Goal: Task Accomplishment & Management: Use online tool/utility

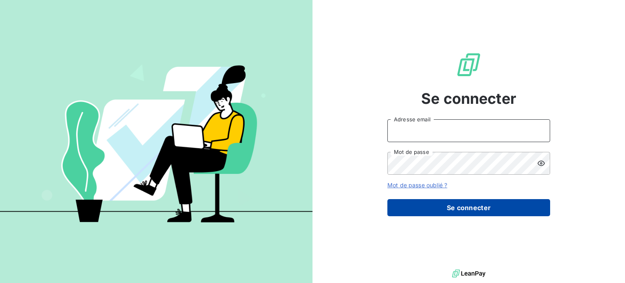
type input "[EMAIL_ADDRESS][DOMAIN_NAME]"
click at [405, 201] on button "Se connecter" at bounding box center [468, 207] width 163 height 17
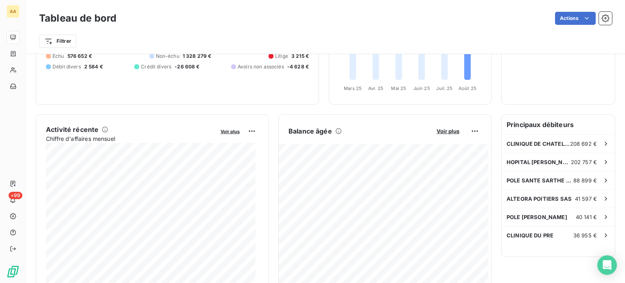
scroll to position [163, 0]
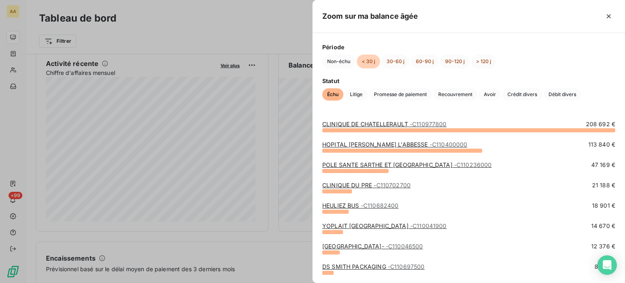
click at [360, 149] on div at bounding box center [402, 151] width 160 height 4
click at [359, 173] on div at bounding box center [355, 171] width 66 height 4
click at [346, 193] on div "CLINIQUE DU PRE - C110702700 21 188 €" at bounding box center [468, 191] width 293 height 20
click at [327, 211] on div at bounding box center [335, 212] width 26 height 4
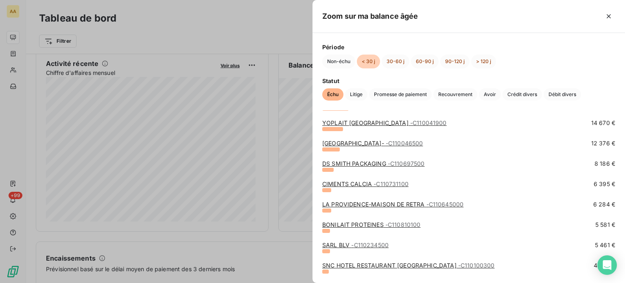
scroll to position [0, 0]
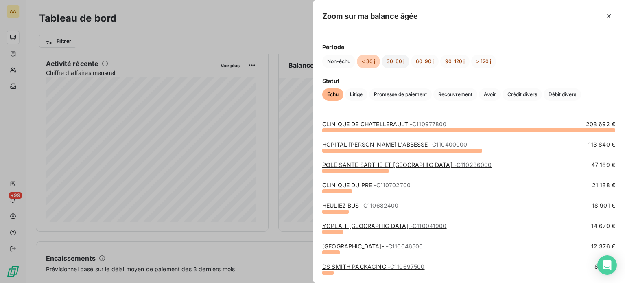
click at [396, 63] on button "30-60 j" at bounding box center [396, 62] width 28 height 14
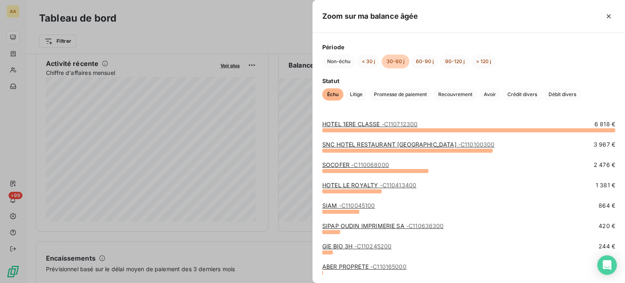
click at [212, 29] on div at bounding box center [312, 141] width 625 height 283
